Goal: Use online tool/utility: Utilize a website feature to perform a specific function

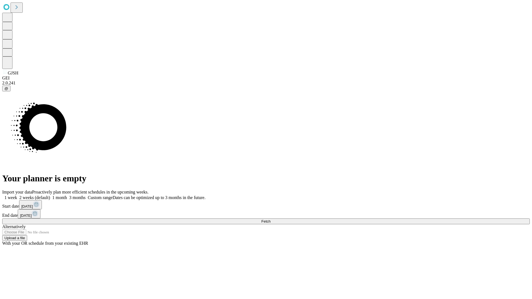
click at [271, 220] on span "Fetch" at bounding box center [265, 222] width 9 height 4
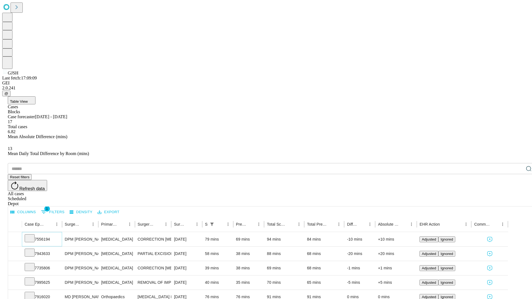
click at [32, 235] on icon at bounding box center [30, 238] width 6 height 6
